Goal: Contribute content: Add original content to the website for others to see

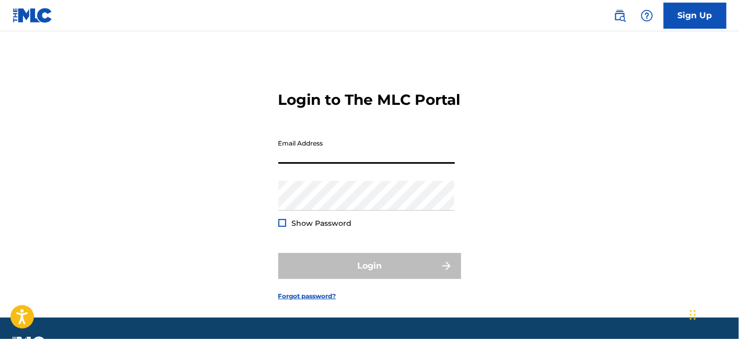
click at [334, 164] on input "Email Address" at bounding box center [366, 149] width 176 height 30
type input "[EMAIL_ADDRESS][DOMAIN_NAME]"
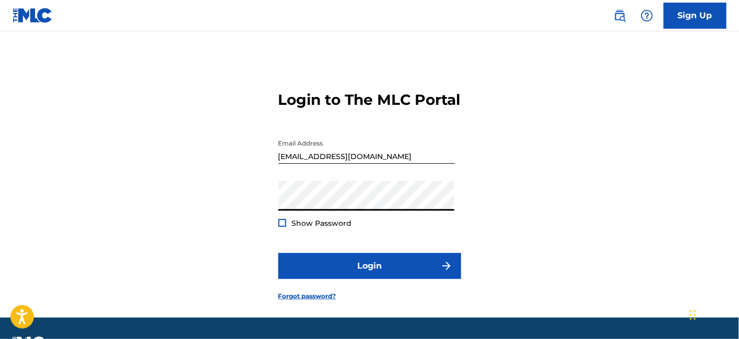
click at [281, 227] on div at bounding box center [282, 223] width 8 height 8
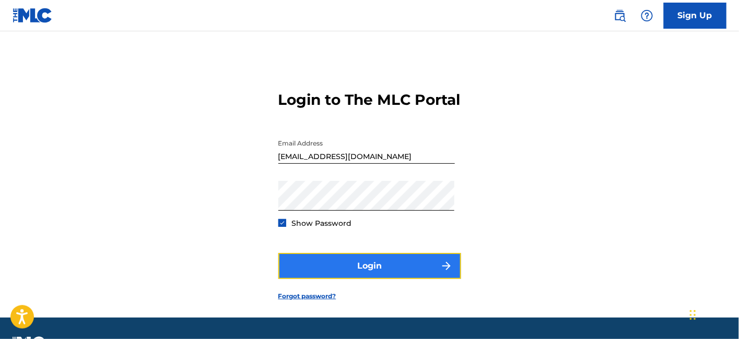
click at [337, 279] on button "Login" at bounding box center [369, 266] width 183 height 26
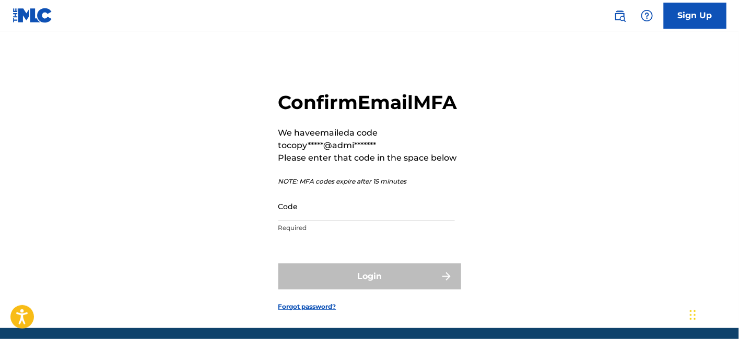
click at [329, 233] on p "Required" at bounding box center [366, 227] width 176 height 9
click at [326, 221] on input "Code" at bounding box center [366, 207] width 176 height 30
paste input "498508"
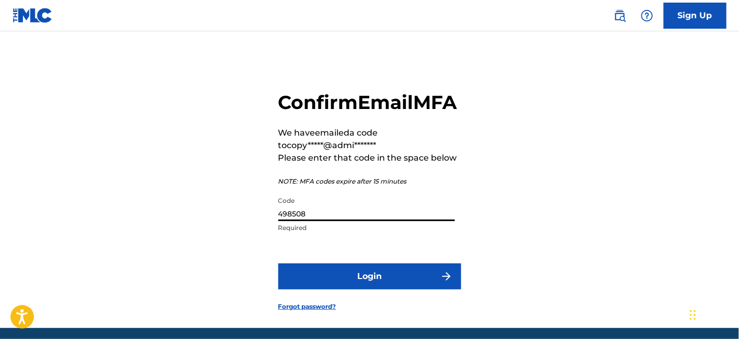
type input "498508"
click at [278, 264] on button "Login" at bounding box center [369, 277] width 183 height 26
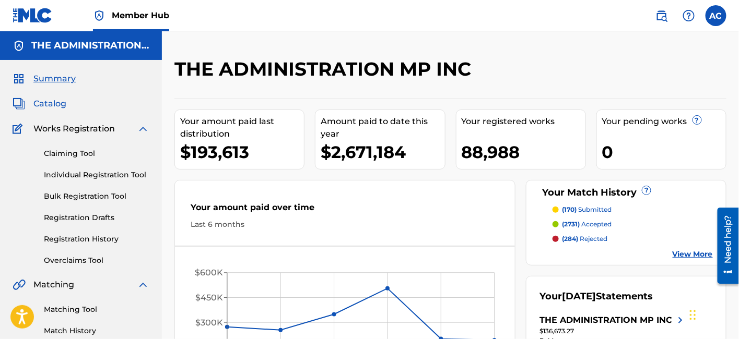
click at [56, 102] on span "Catalog" at bounding box center [49, 104] width 33 height 13
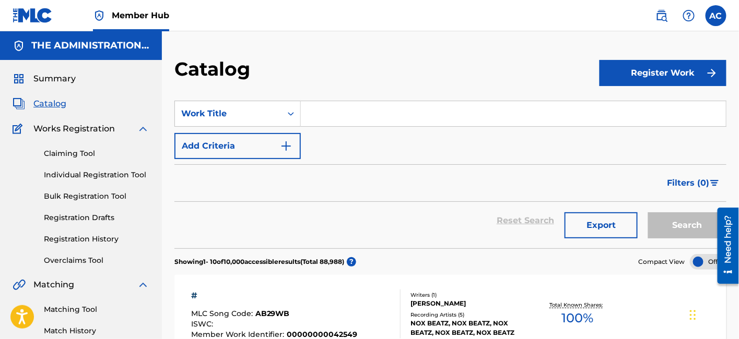
click at [314, 112] on input "Search Form" at bounding box center [513, 113] width 425 height 25
paste input "Nintendo"
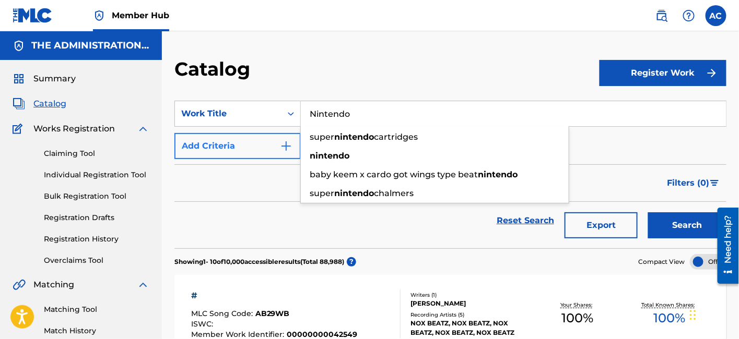
type input "Nintendo"
click at [250, 144] on button "Add Criteria" at bounding box center [237, 146] width 126 height 26
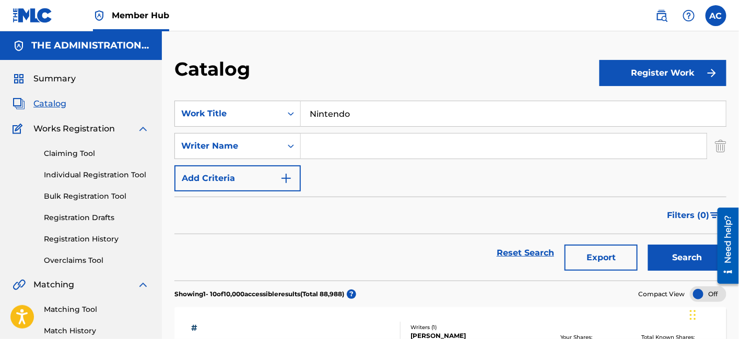
click at [317, 143] on input "Search Form" at bounding box center [504, 146] width 406 height 25
paste input "[PERSON_NAME]"
type input "[PERSON_NAME]"
click at [648, 245] on button "Search" at bounding box center [687, 258] width 78 height 26
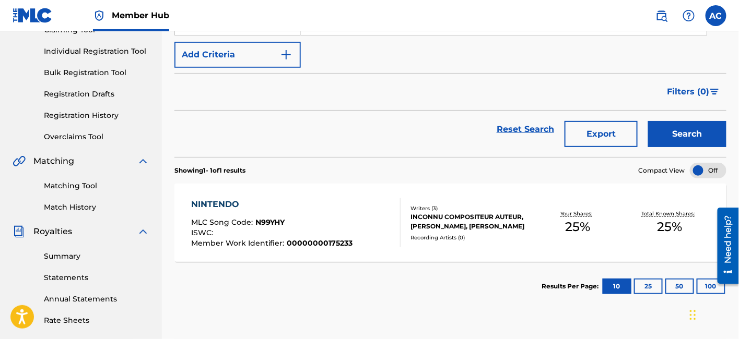
scroll to position [124, 0]
click at [465, 217] on div "INCONNU COMPOSITEUR AUTEUR, [PERSON_NAME], [PERSON_NAME]" at bounding box center [470, 221] width 121 height 19
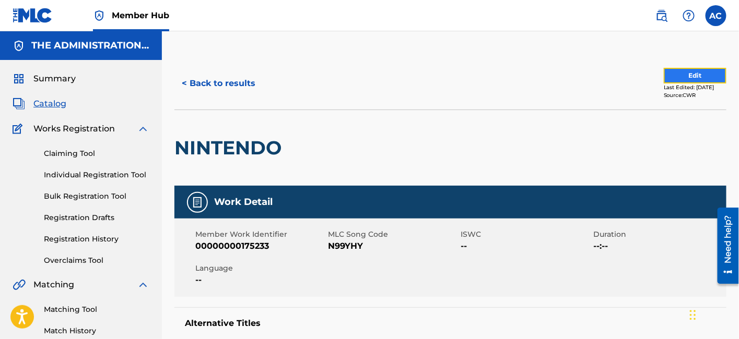
click at [665, 72] on button "Edit" at bounding box center [695, 76] width 63 height 16
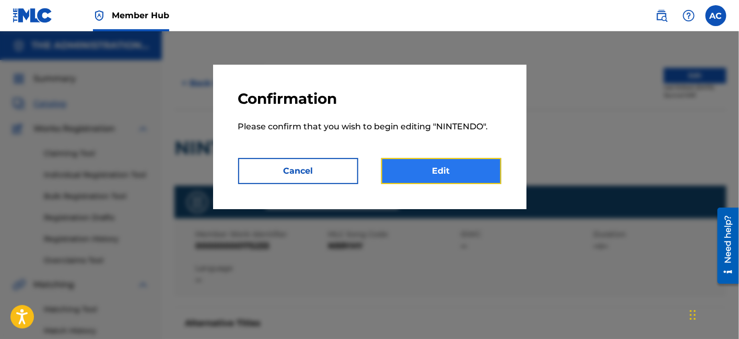
click at [456, 181] on link "Edit" at bounding box center [441, 171] width 120 height 26
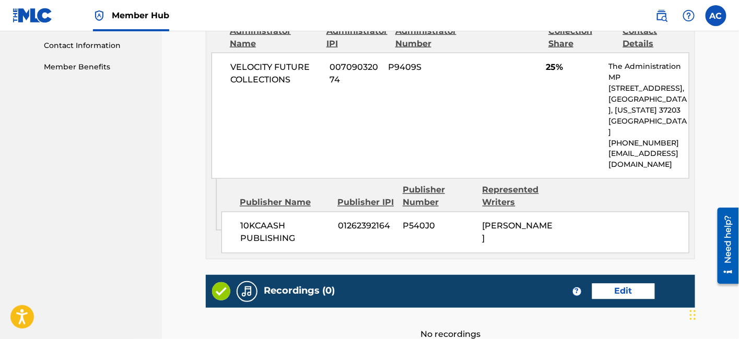
scroll to position [408, 0]
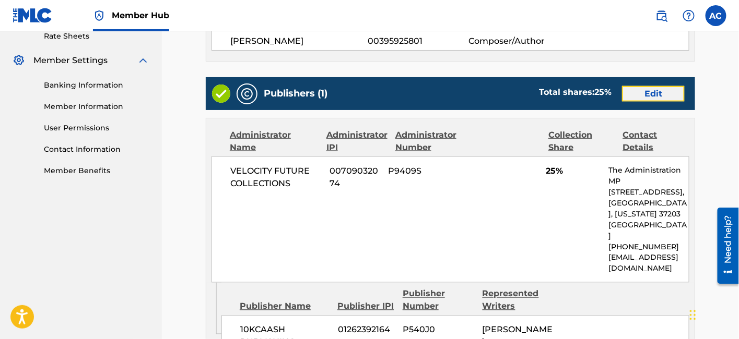
click at [671, 86] on link "Edit" at bounding box center [653, 94] width 63 height 16
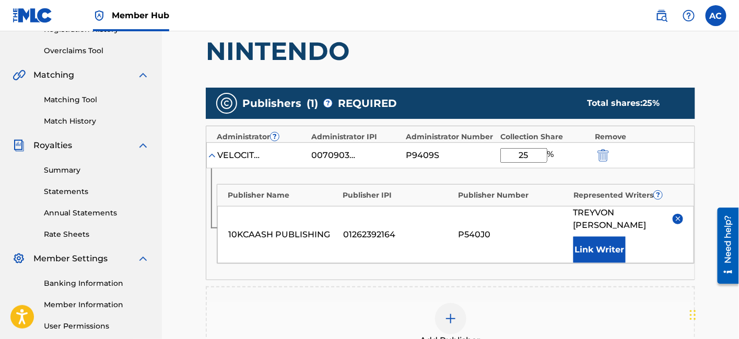
scroll to position [220, 0]
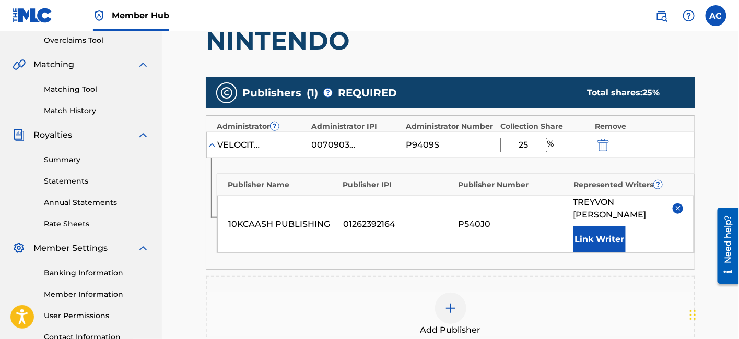
click at [534, 148] on input "25" at bounding box center [523, 145] width 47 height 15
type input "2"
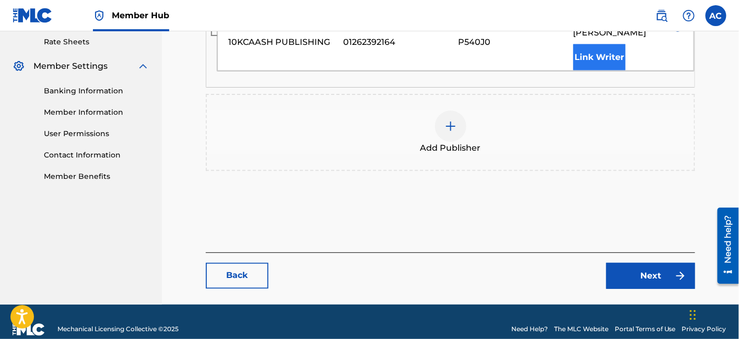
scroll to position [403, 0]
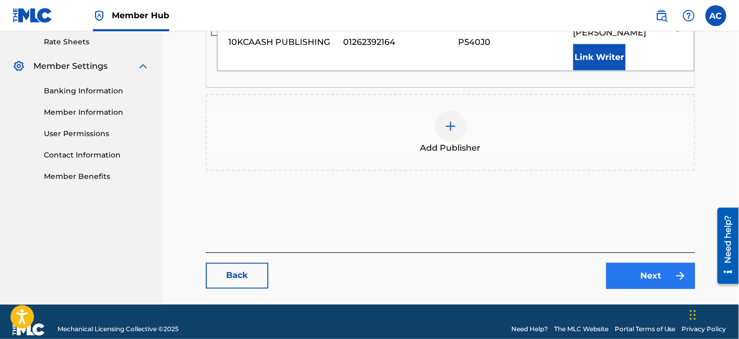
type input "37.5"
click at [625, 263] on link "Next" at bounding box center [650, 276] width 89 height 26
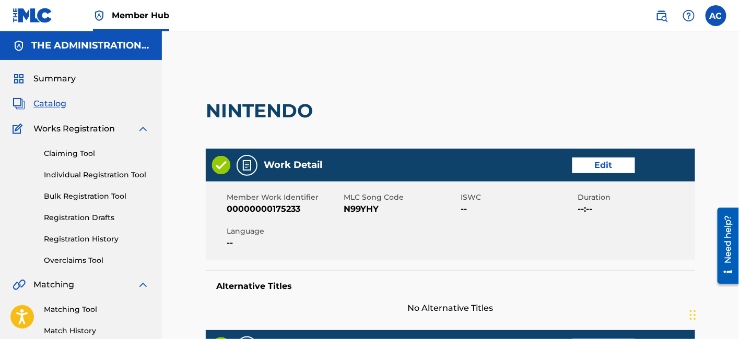
click at [367, 215] on span "N99YHY" at bounding box center [401, 209] width 114 height 13
click at [369, 206] on span "N99YHY" at bounding box center [401, 209] width 114 height 13
copy span "N99YHY"
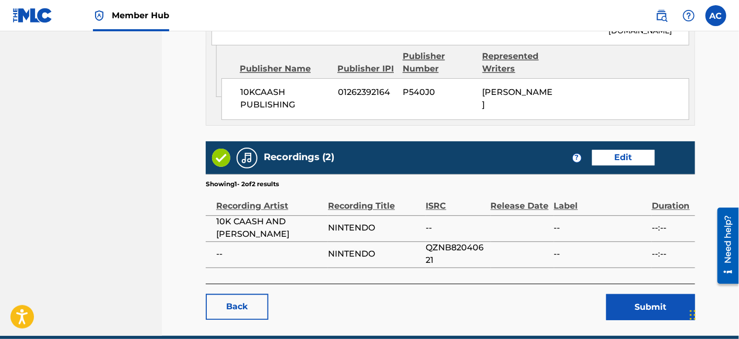
scroll to position [646, 0]
click at [633, 304] on button "Submit" at bounding box center [650, 307] width 89 height 26
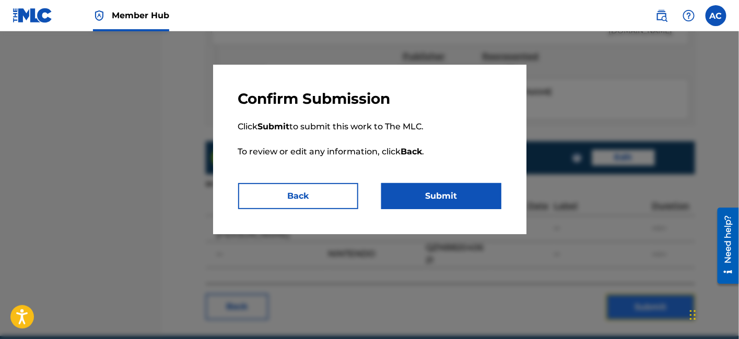
scroll to position [690, 0]
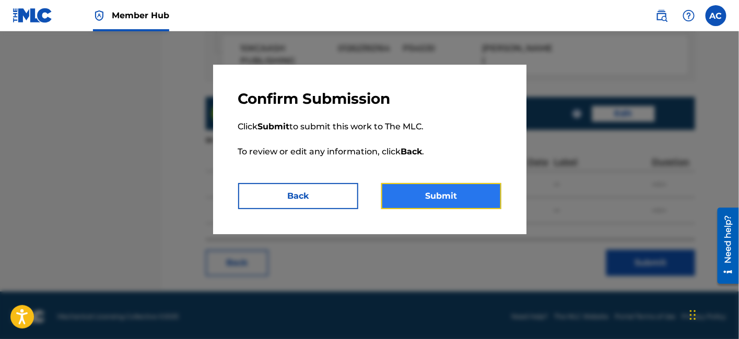
click at [433, 194] on button "Submit" at bounding box center [441, 196] width 120 height 26
